Goal: Information Seeking & Learning: Check status

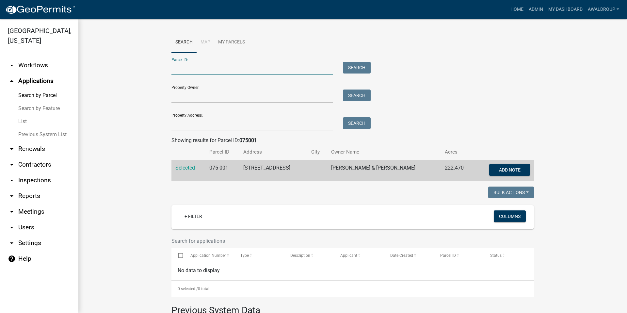
scroll to position [33, 0]
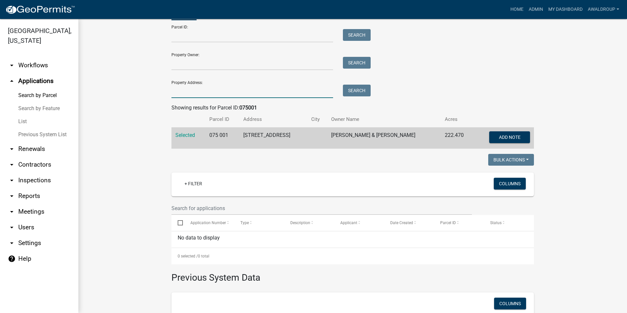
click at [189, 91] on input "Property Address:" at bounding box center [252, 91] width 162 height 13
drag, startPoint x: 277, startPoint y: 201, endPoint x: 274, endPoint y: 239, distance: 38.4
click at [274, 239] on wm-datatable "Bulk Actions Void Expire Lock Withdraw + Filter Columns Select Application Numb…" at bounding box center [352, 209] width 362 height 110
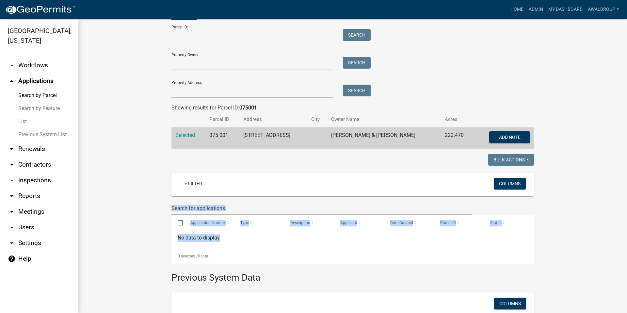
click at [5, 251] on link "help Help" at bounding box center [39, 259] width 78 height 16
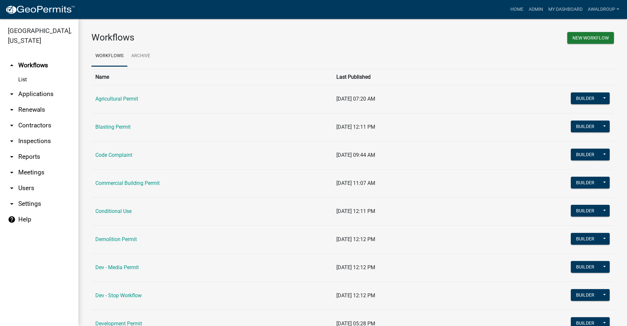
drag, startPoint x: 125, startPoint y: 124, endPoint x: 179, endPoint y: 121, distance: 54.3
click at [125, 124] on link "Blasting Permit" at bounding box center [112, 127] width 35 height 6
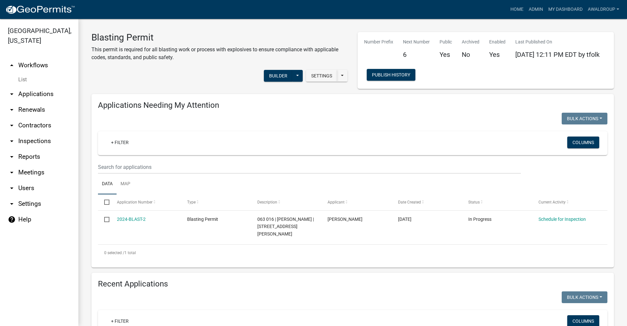
drag, startPoint x: 38, startPoint y: 90, endPoint x: 38, endPoint y: 82, distance: 8.2
click at [38, 90] on link "arrow_drop_down Applications" at bounding box center [39, 94] width 78 height 16
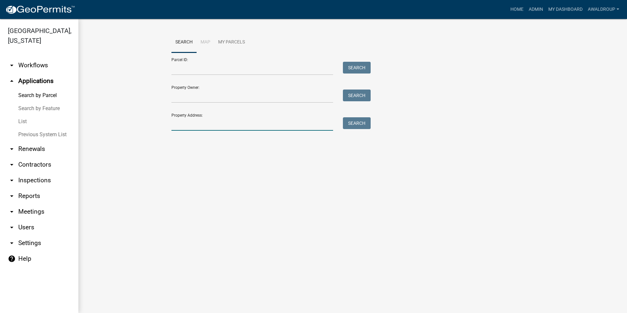
click at [196, 123] on input "Property Address:" at bounding box center [252, 123] width 162 height 13
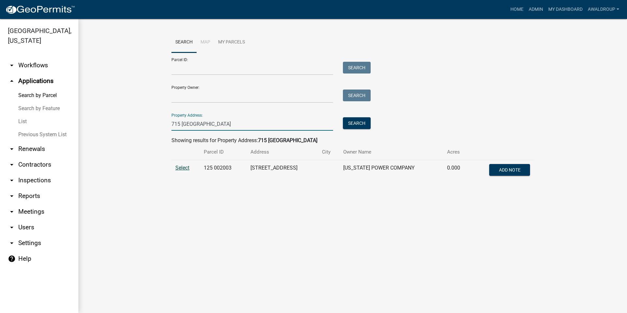
type input "715 rockville"
click at [180, 169] on span "Select" at bounding box center [182, 168] width 14 height 6
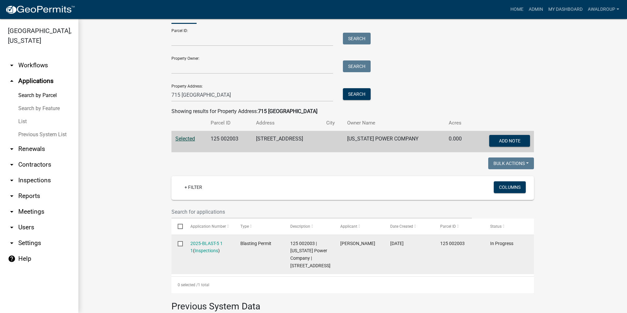
scroll to position [65, 0]
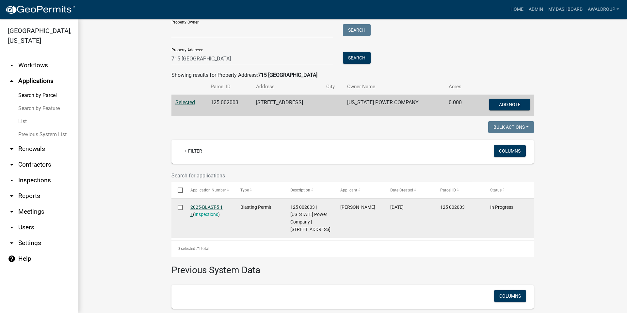
click at [211, 205] on link "2025-BLAST-5 1 1" at bounding box center [206, 210] width 32 height 13
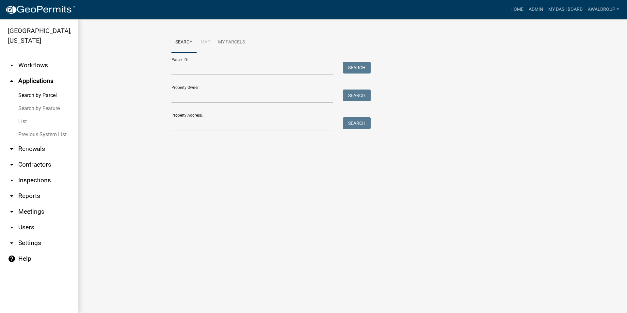
click at [441, 0] on nav "Toggle drawer menu more_horiz Home Admin My Dashboard awaldroup Admin Account C…" at bounding box center [313, 9] width 627 height 19
drag, startPoint x: 200, startPoint y: 123, endPoint x: 208, endPoint y: 127, distance: 8.9
click at [200, 123] on input "Property Address:" at bounding box center [252, 123] width 162 height 13
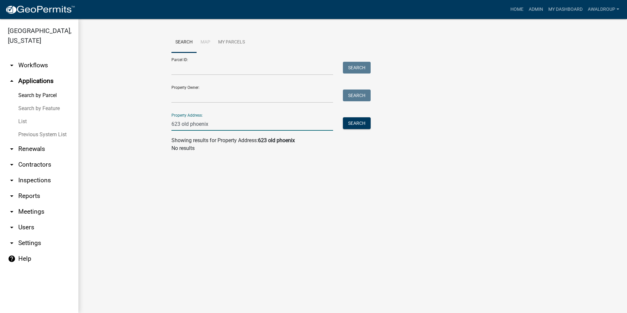
type input "623 old phoenix"
